Goal: Answer question/provide support: Share knowledge or assist other users

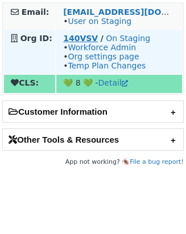
click at [83, 40] on strong "140VSV" at bounding box center [80, 38] width 35 height 9
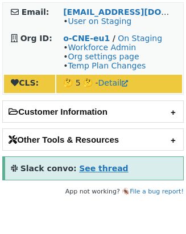
click at [79, 170] on strong "See thread" at bounding box center [103, 167] width 49 height 9
